Goal: Information Seeking & Learning: Learn about a topic

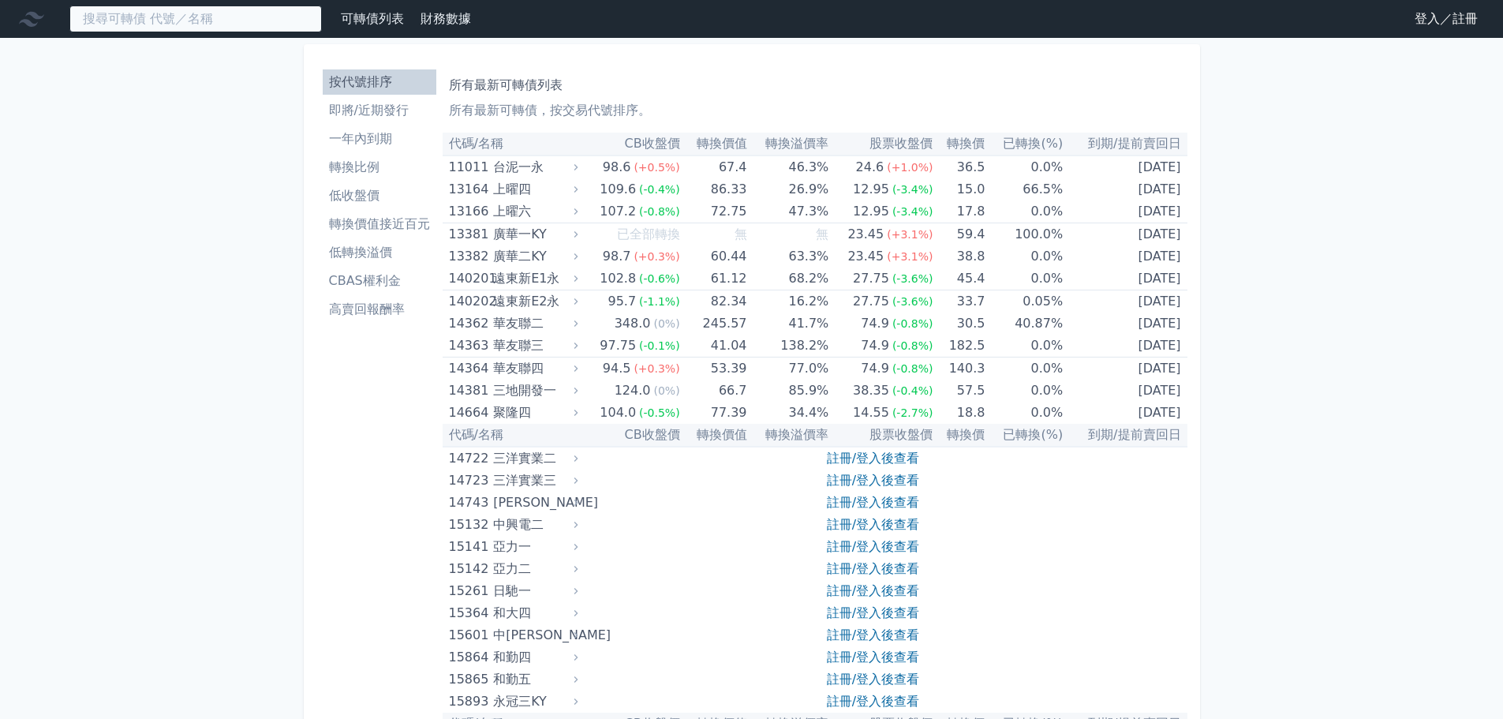
click at [322, 23] on input at bounding box center [195, 19] width 253 height 27
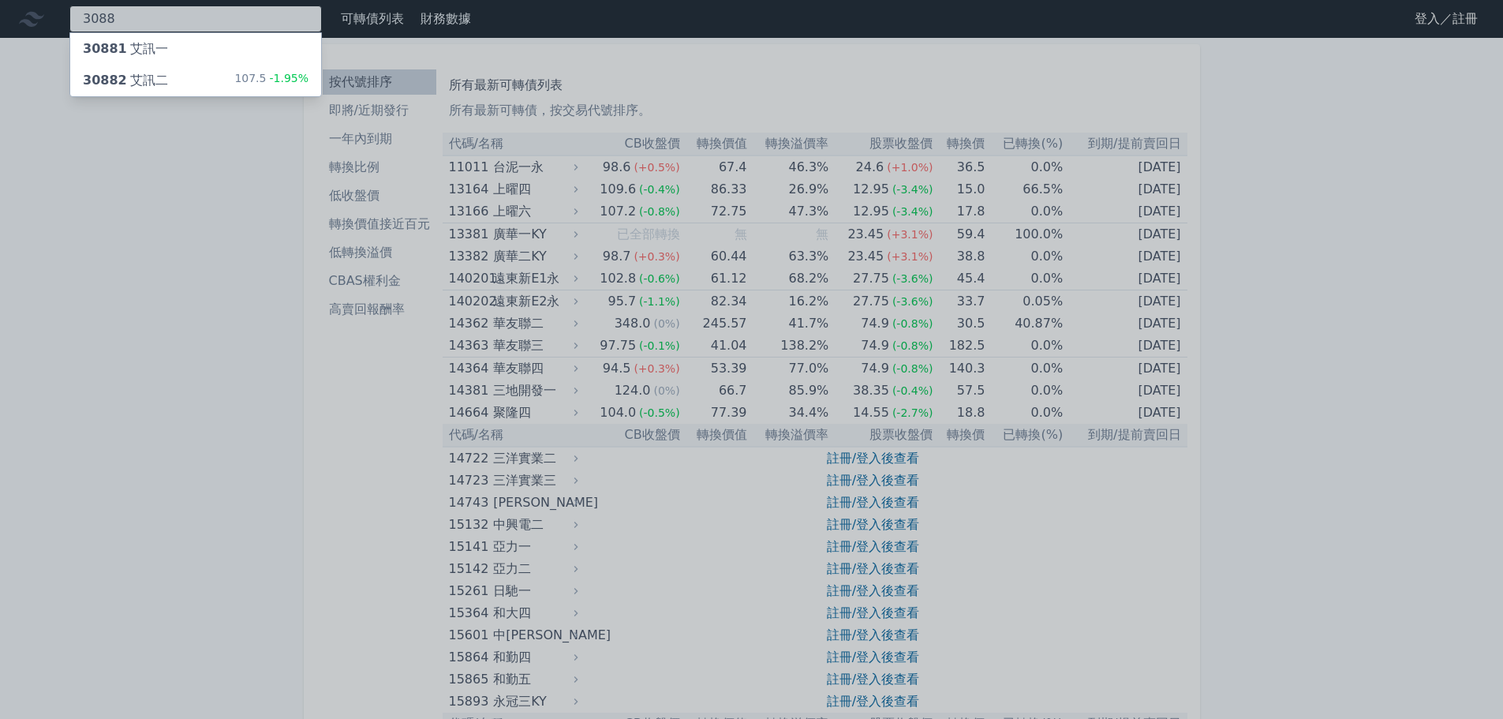
type input "3088"
click at [261, 65] on div "30881 艾訊一" at bounding box center [195, 49] width 251 height 32
click at [166, 13] on div at bounding box center [751, 359] width 1503 height 719
drag, startPoint x: 29, startPoint y: 21, endPoint x: 0, endPoint y: 21, distance: 29.2
click at [69, 21] on div "3088 30881 艾訊一 30882 艾訊二 107.5 -1.95%" at bounding box center [195, 19] width 253 height 27
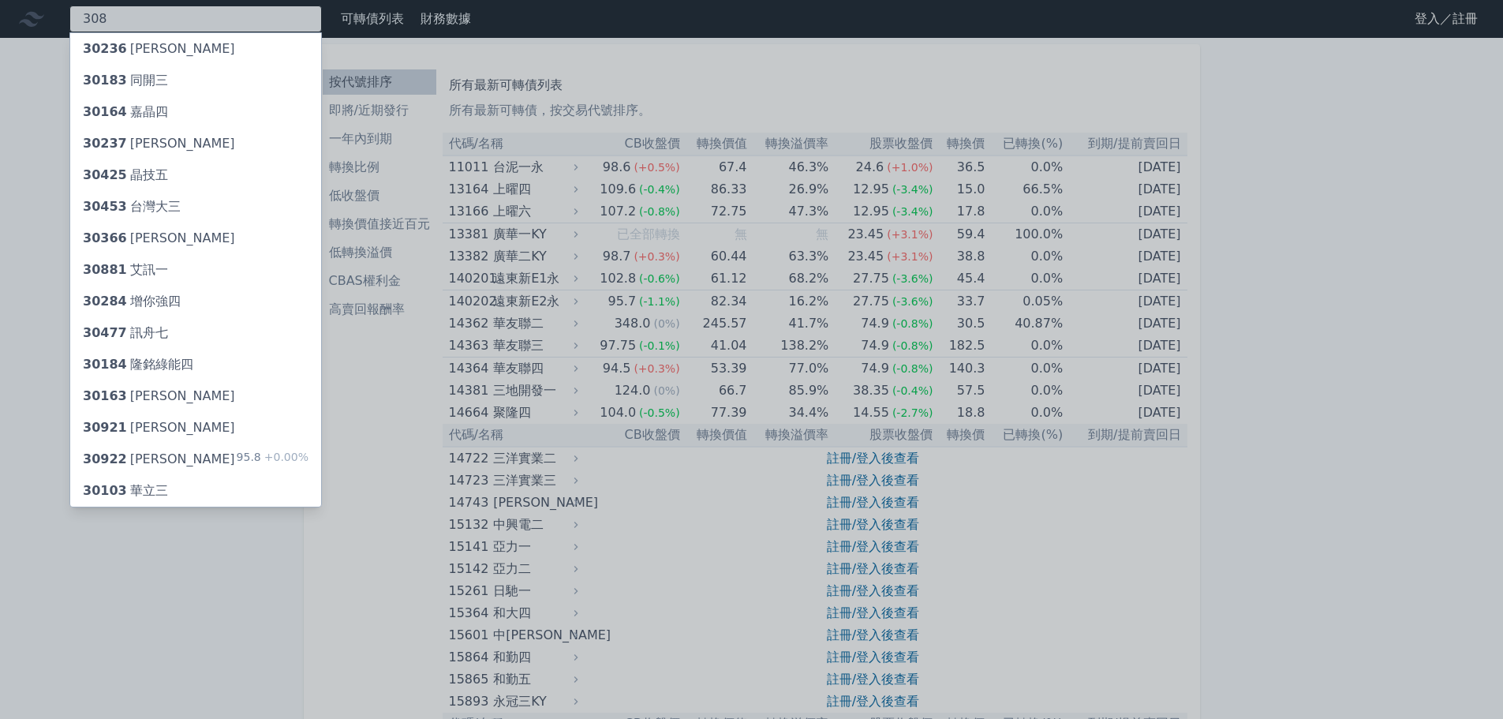
type input "3088"
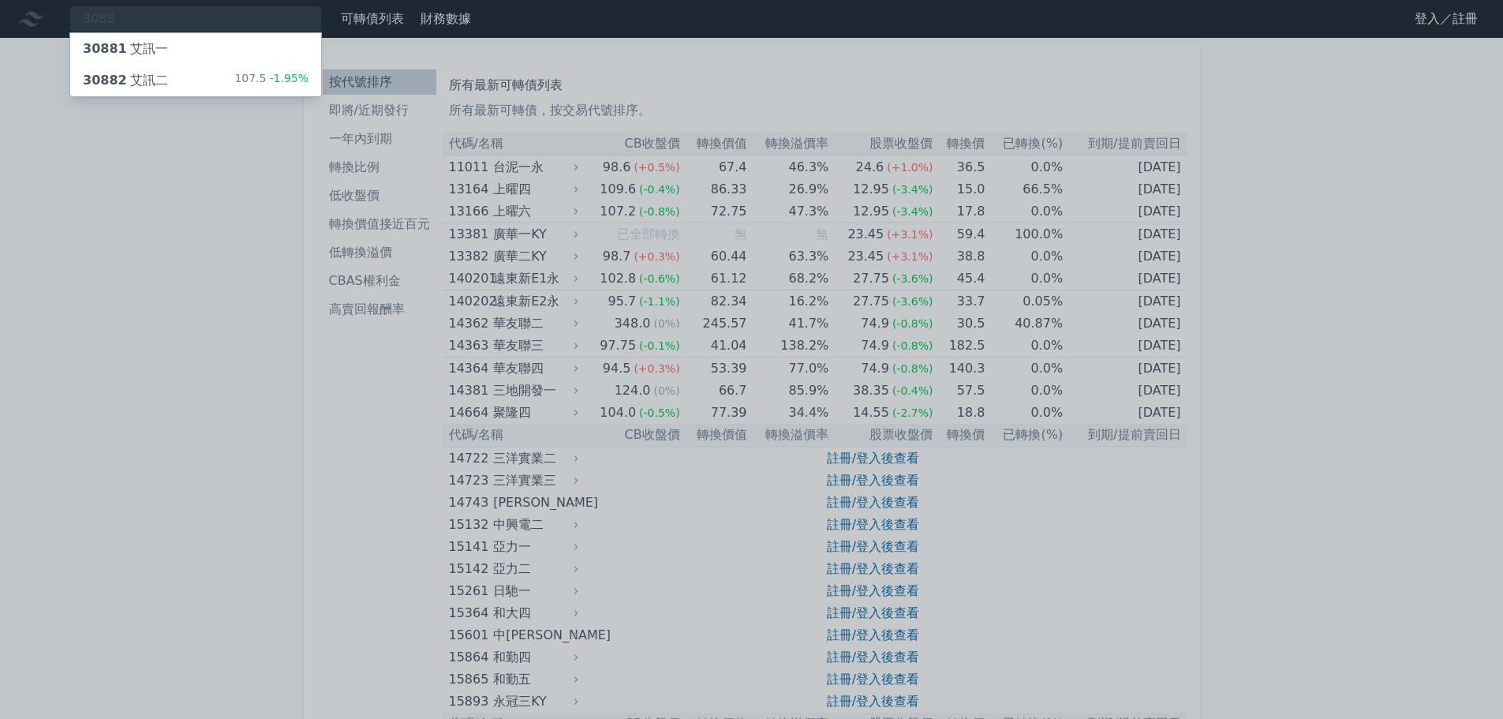
click at [184, 96] on div "30882 艾訊二 107.5 -1.95%" at bounding box center [195, 81] width 251 height 32
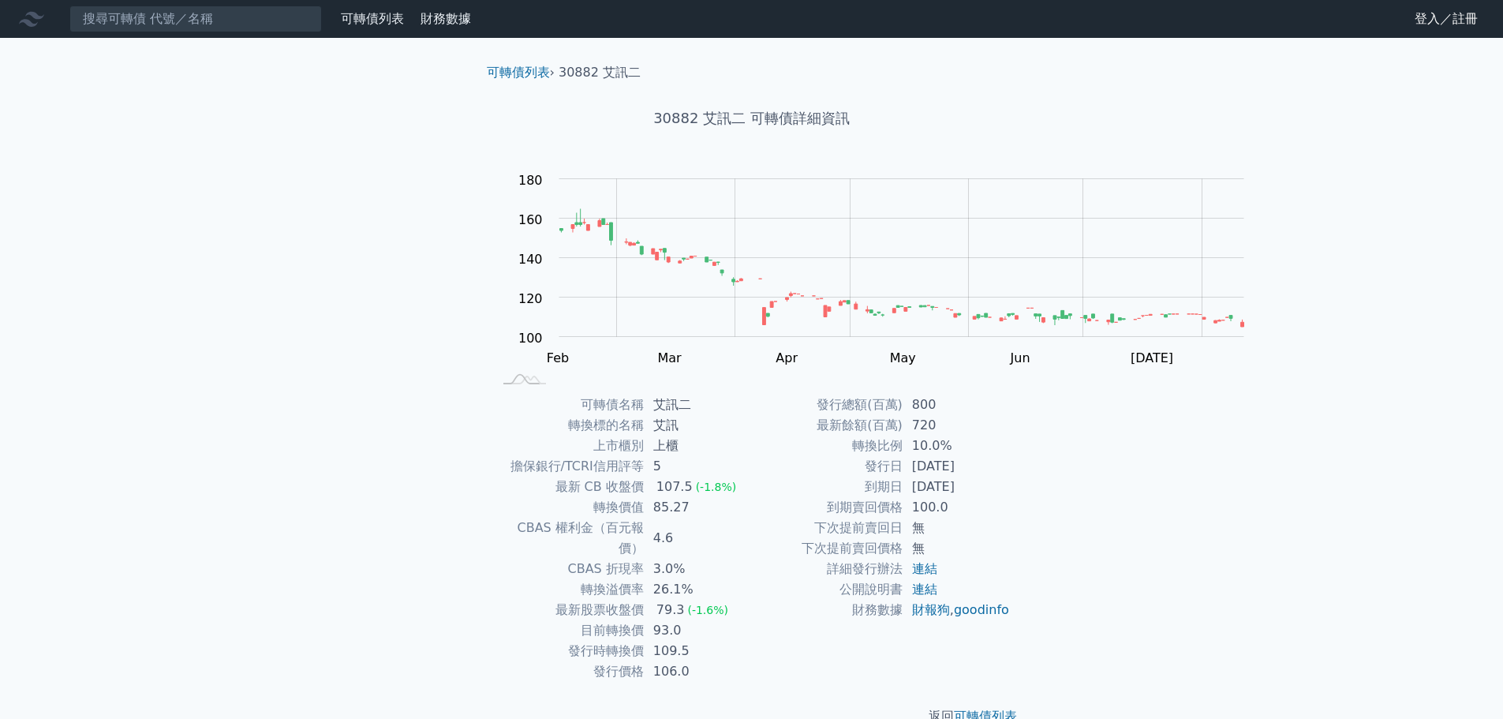
click at [471, 26] on link "財務數據" at bounding box center [446, 18] width 51 height 15
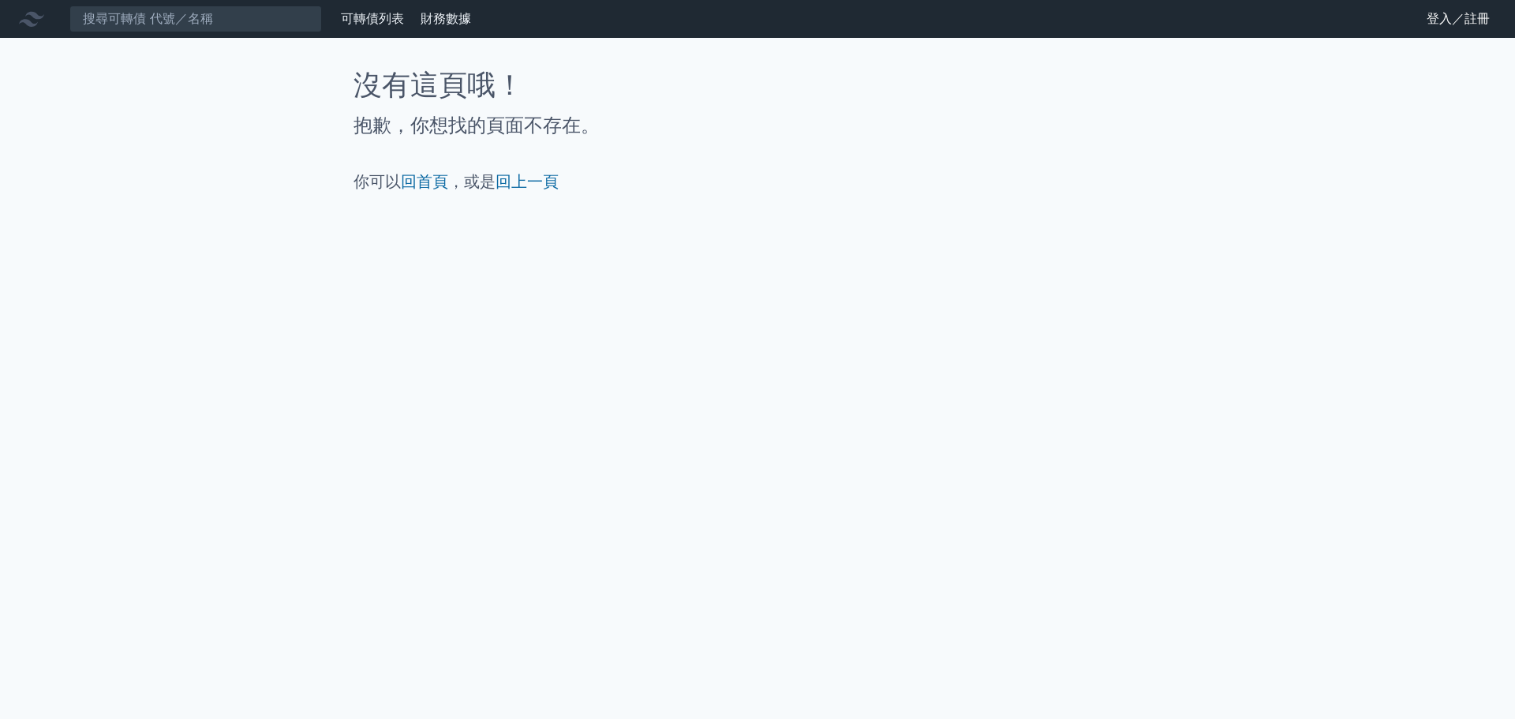
click at [404, 26] on link "可轉債列表" at bounding box center [372, 18] width 63 height 15
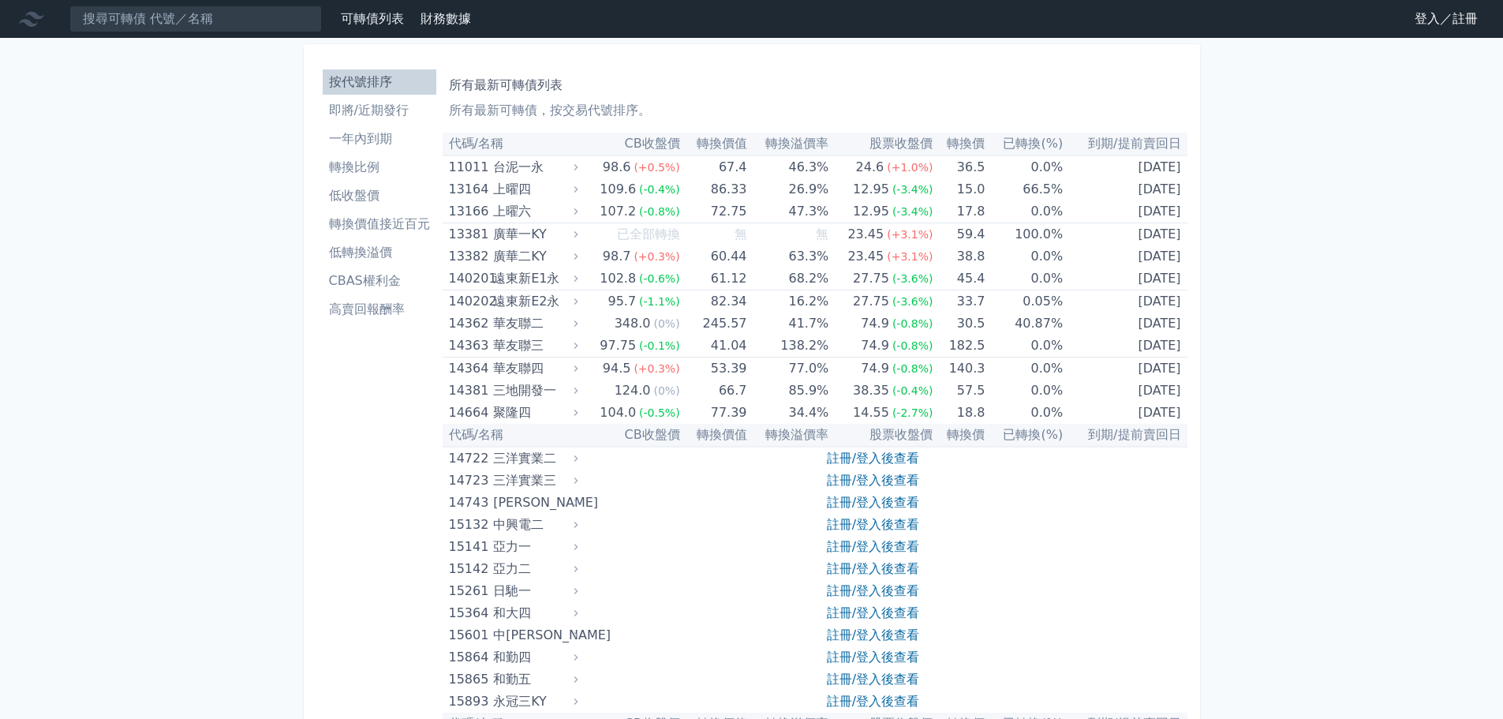
drag, startPoint x: 728, startPoint y: 133, endPoint x: 1098, endPoint y: 1, distance: 392.2
click at [732, 95] on h1 "所有最新可轉債列表" at bounding box center [815, 85] width 732 height 19
